Goal: Entertainment & Leisure: Consume media (video, audio)

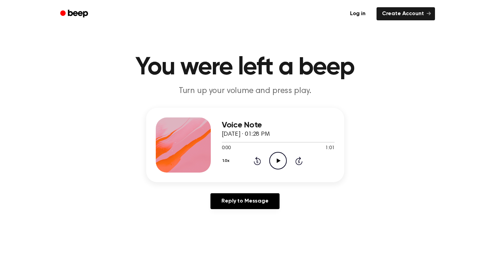
click at [275, 159] on icon "Play Audio" at bounding box center [278, 161] width 18 height 18
click at [278, 159] on icon "Pause Audio" at bounding box center [278, 161] width 18 height 18
click at [260, 161] on icon at bounding box center [257, 161] width 7 height 8
click at [277, 161] on icon at bounding box center [279, 160] width 4 height 4
click at [278, 160] on icon "Pause Audio" at bounding box center [278, 161] width 18 height 18
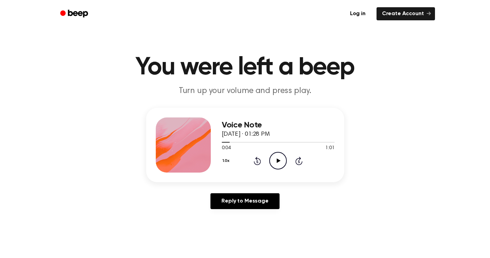
click at [280, 160] on icon at bounding box center [279, 160] width 4 height 4
click at [280, 160] on icon at bounding box center [278, 160] width 3 height 4
click at [277, 158] on icon "Play Audio" at bounding box center [278, 161] width 18 height 18
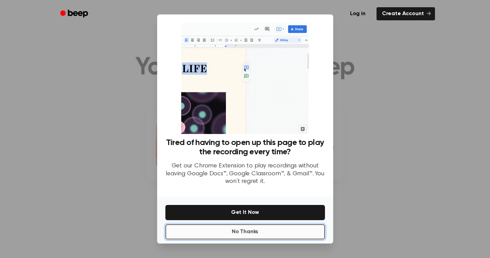
click at [234, 233] on button "No Thanks" at bounding box center [246, 231] width 160 height 15
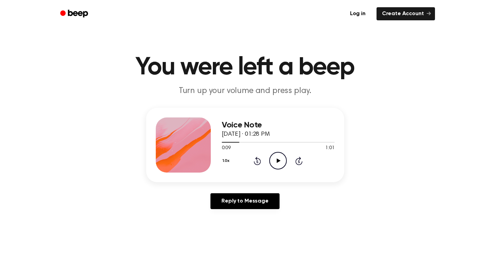
click at [282, 158] on icon "Play Audio" at bounding box center [278, 161] width 18 height 18
click at [257, 164] on icon at bounding box center [257, 161] width 7 height 8
click at [278, 158] on icon "Pause Audio" at bounding box center [278, 161] width 18 height 18
click at [278, 160] on icon at bounding box center [279, 160] width 4 height 4
click at [278, 160] on icon "Pause Audio" at bounding box center [278, 161] width 18 height 18
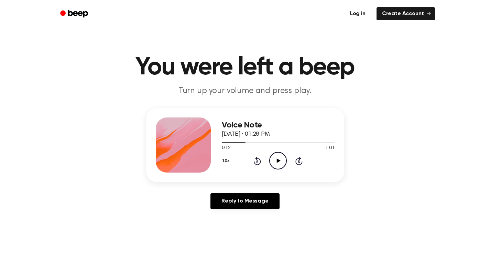
click at [276, 160] on icon "Play Audio" at bounding box center [278, 161] width 18 height 18
click at [257, 162] on icon "Rewind 5 seconds" at bounding box center [258, 160] width 8 height 9
click at [255, 161] on icon "Rewind 5 seconds" at bounding box center [258, 160] width 8 height 9
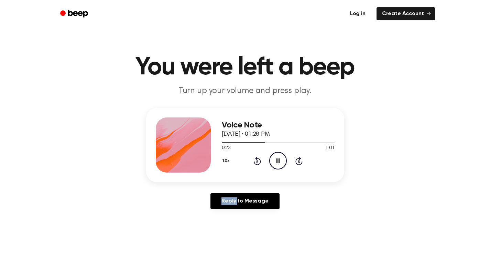
click at [279, 160] on icon at bounding box center [278, 160] width 3 height 4
click at [278, 163] on icon "Play Audio" at bounding box center [278, 161] width 18 height 18
click at [256, 160] on icon "Rewind 5 seconds" at bounding box center [258, 160] width 8 height 9
click at [277, 159] on icon at bounding box center [278, 160] width 3 height 4
click at [277, 159] on icon at bounding box center [279, 160] width 4 height 4
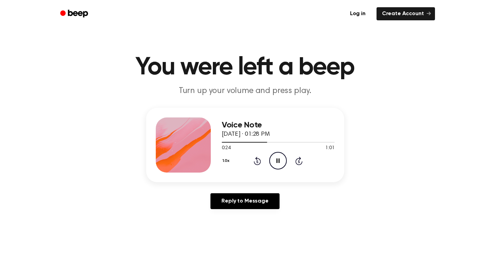
click at [277, 159] on icon at bounding box center [278, 160] width 3 height 4
click at [280, 161] on icon at bounding box center [279, 160] width 4 height 4
click at [278, 161] on icon "Pause Audio" at bounding box center [278, 161] width 18 height 18
click at [278, 161] on icon at bounding box center [279, 160] width 4 height 4
click at [260, 160] on icon "Rewind 5 seconds" at bounding box center [258, 160] width 8 height 9
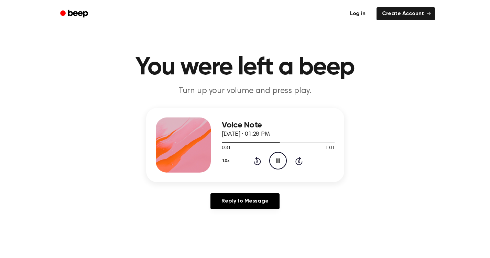
click at [277, 159] on icon at bounding box center [278, 160] width 3 height 4
click at [281, 157] on icon "Play Audio" at bounding box center [278, 161] width 18 height 18
